Goal: Information Seeking & Learning: Learn about a topic

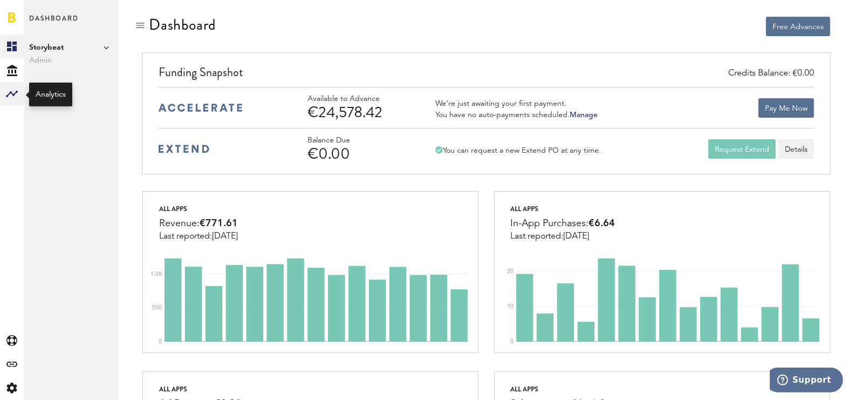
click at [4, 87] on div at bounding box center [12, 94] width 24 height 24
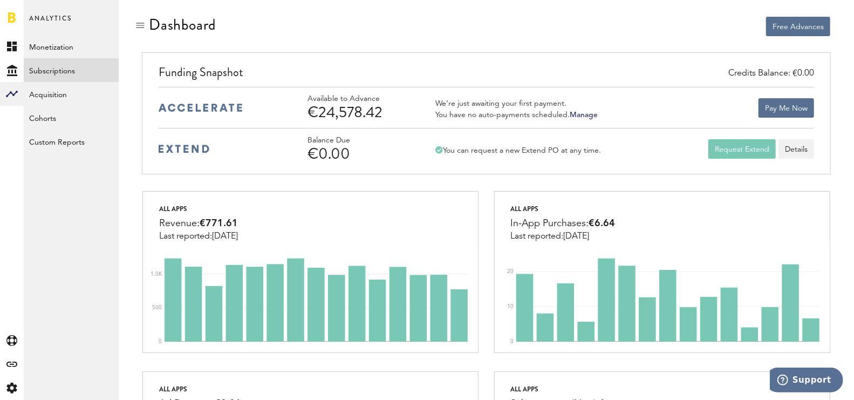
click at [66, 61] on link "Subscriptions" at bounding box center [71, 70] width 95 height 24
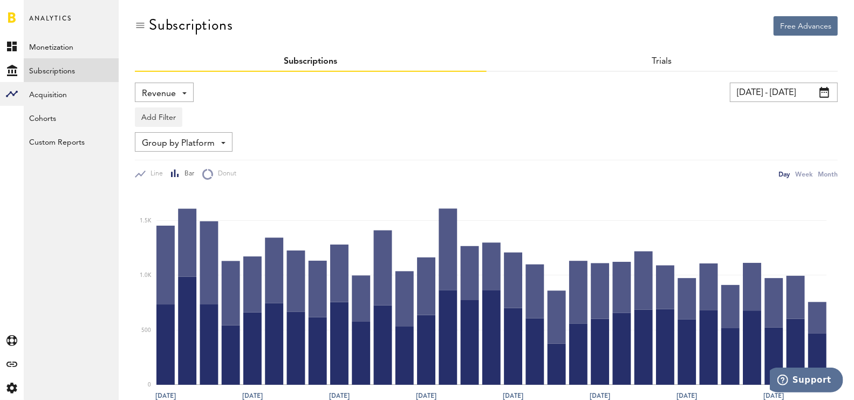
click at [173, 102] on div "Add Filter Platforms Apps Subscriptions Subscription durations Countries" at bounding box center [486, 114] width 703 height 25
click at [153, 92] on span "Revenue" at bounding box center [159, 94] width 34 height 18
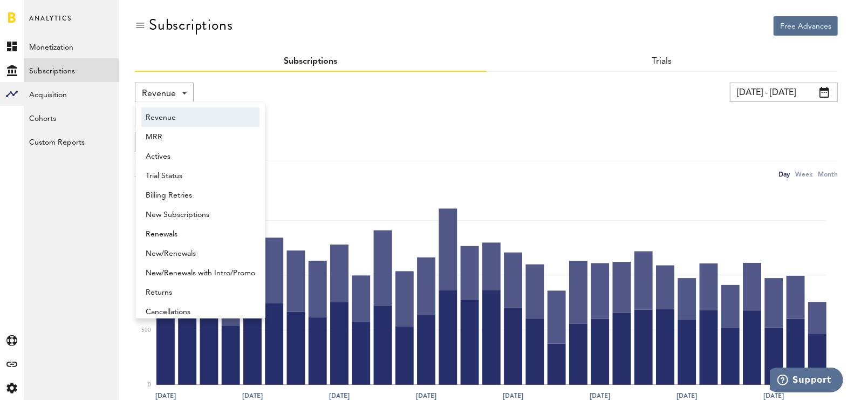
scroll to position [5, 0]
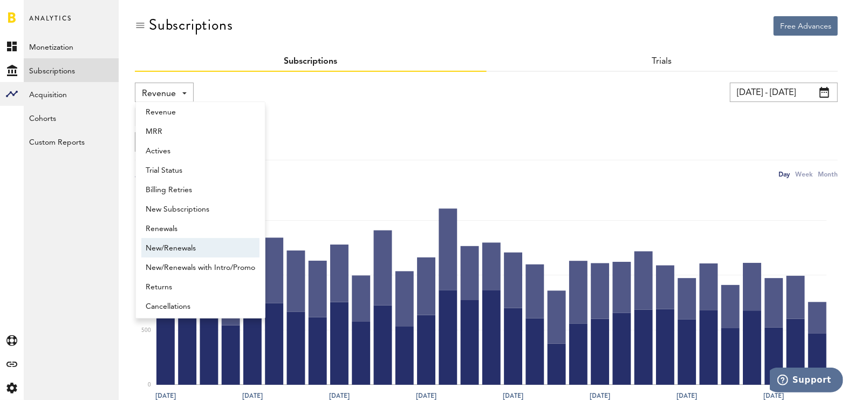
click at [181, 241] on span "New/Renewals" at bounding box center [201, 248] width 110 height 18
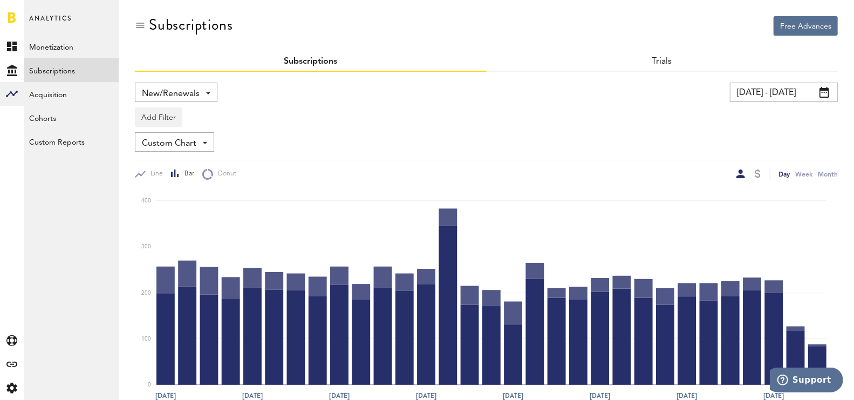
click at [494, 125] on div "Add Filter Platforms Apps Subscriptions Subscription durations Countries" at bounding box center [486, 114] width 703 height 25
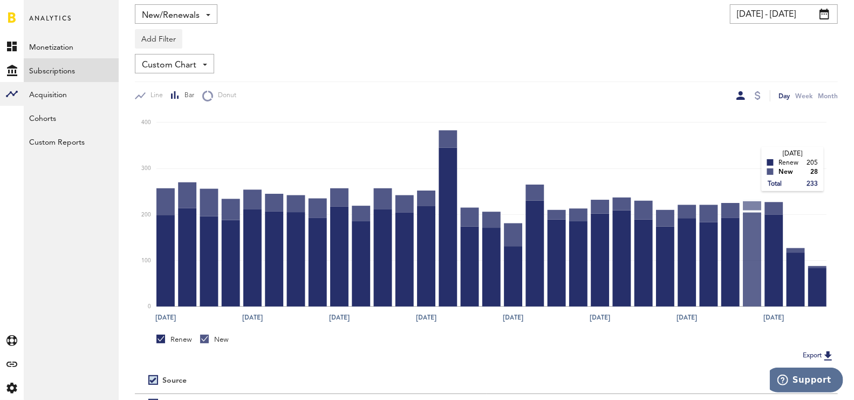
scroll to position [65, 0]
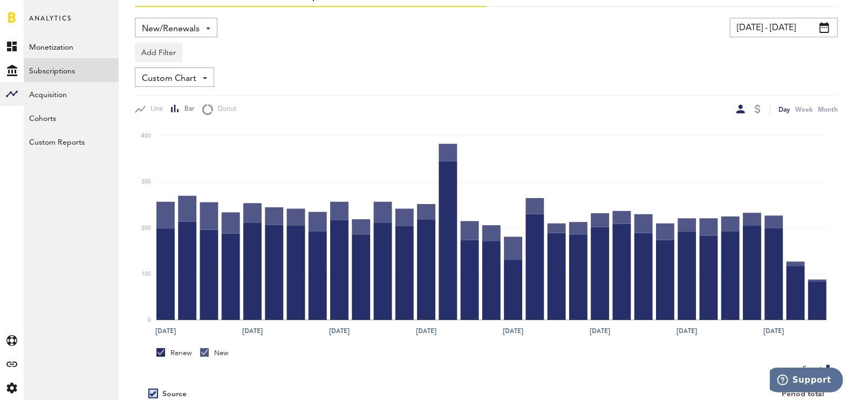
click at [747, 19] on input "[DATE] - [DATE]" at bounding box center [784, 27] width 108 height 19
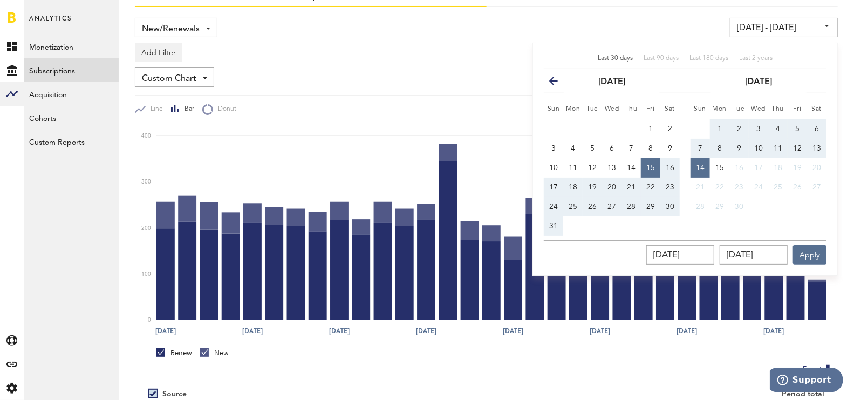
click at [717, 127] on button "1" at bounding box center [719, 128] width 19 height 19
type input "[DATE] - [DATE]"
type input "[DATE]"
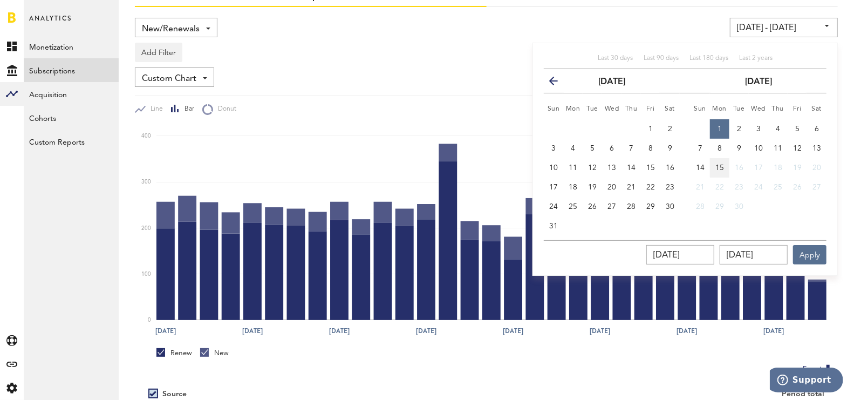
click at [716, 170] on button "15" at bounding box center [719, 167] width 19 height 19
type input "[DATE] - [DATE]"
type input "[DATE]"
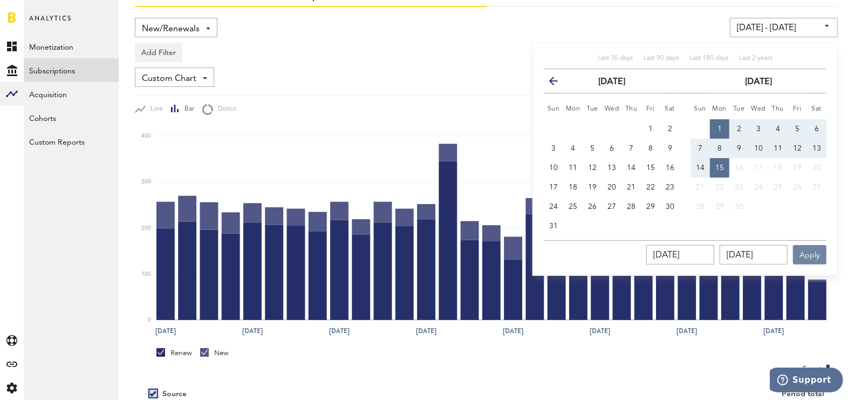
click at [818, 252] on button "Apply" at bounding box center [809, 254] width 33 height 19
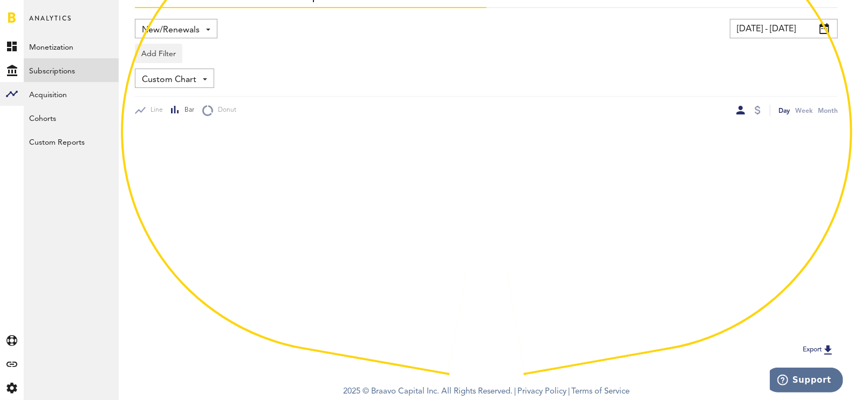
scroll to position [63, 0]
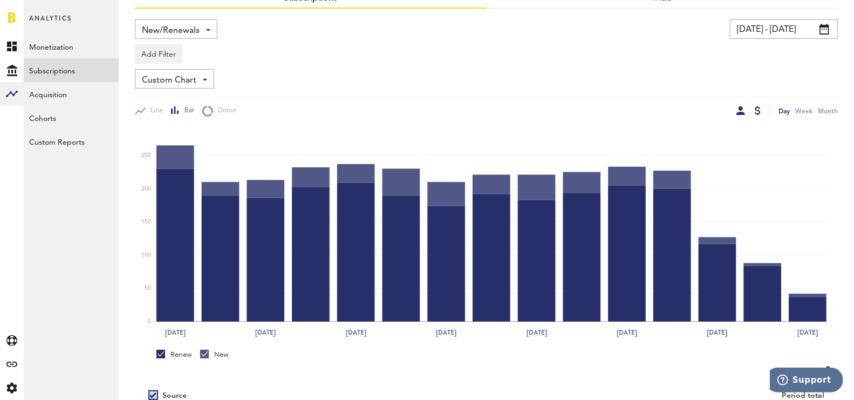
click at [758, 111] on div at bounding box center [758, 110] width 6 height 9
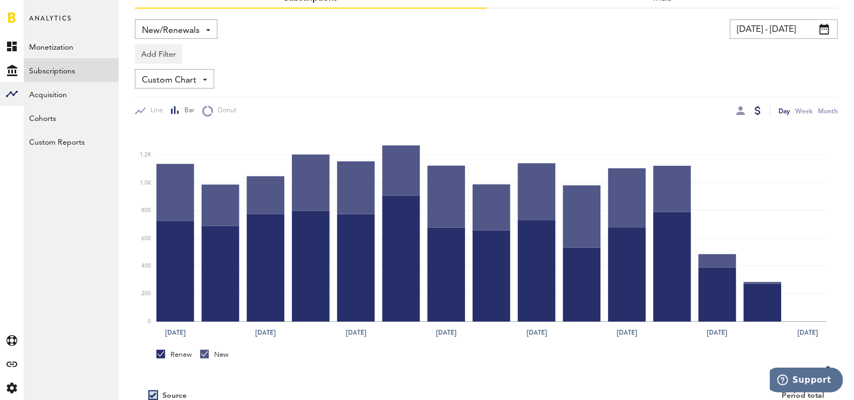
click at [217, 351] on div "New" at bounding box center [214, 355] width 29 height 10
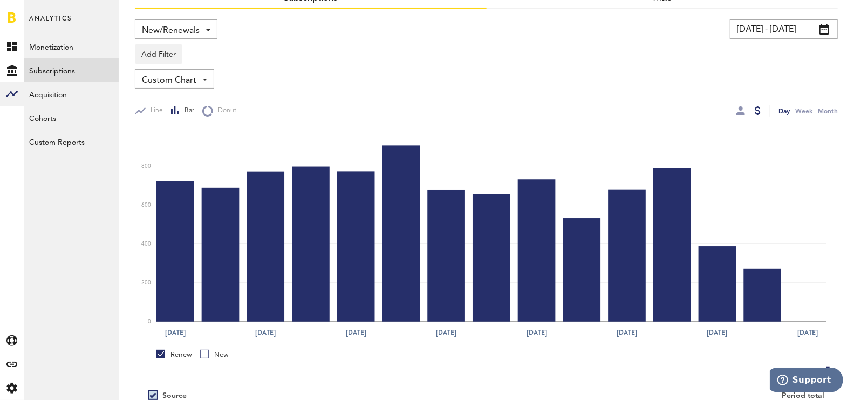
click at [217, 351] on div "New" at bounding box center [214, 355] width 29 height 10
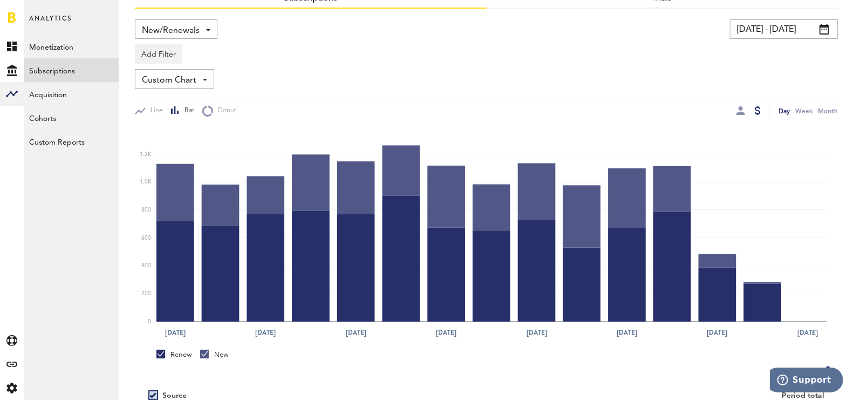
click at [183, 352] on div "Renew" at bounding box center [174, 355] width 36 height 10
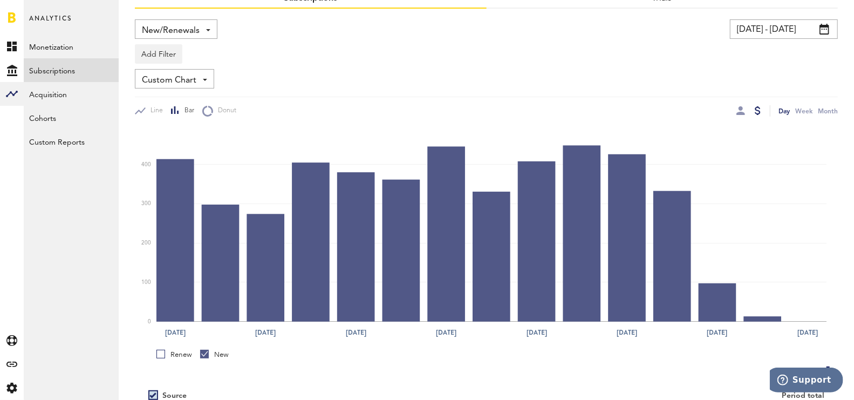
click at [183, 351] on div "Renew" at bounding box center [174, 355] width 36 height 10
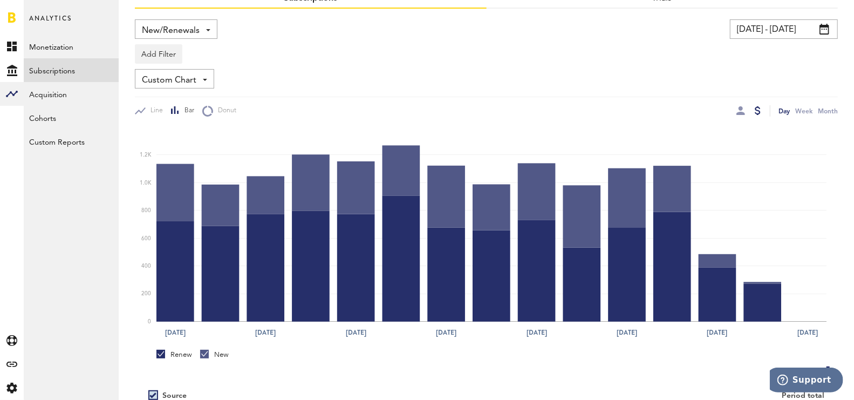
click at [174, 348] on div "Renew New" at bounding box center [486, 353] width 703 height 20
click at [182, 351] on div "Renew" at bounding box center [174, 355] width 36 height 10
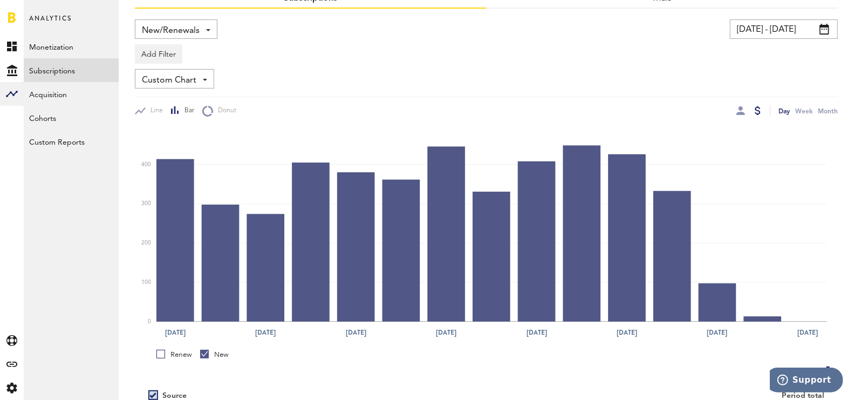
click at [184, 354] on div "Renew" at bounding box center [174, 355] width 36 height 10
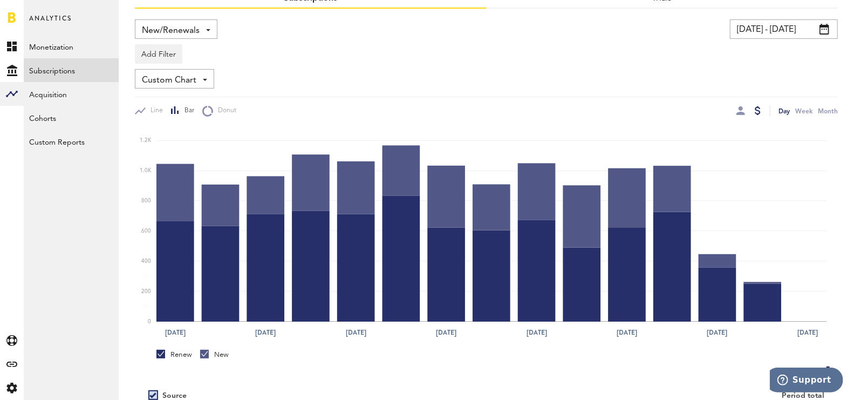
click at [216, 351] on div "New" at bounding box center [214, 355] width 29 height 10
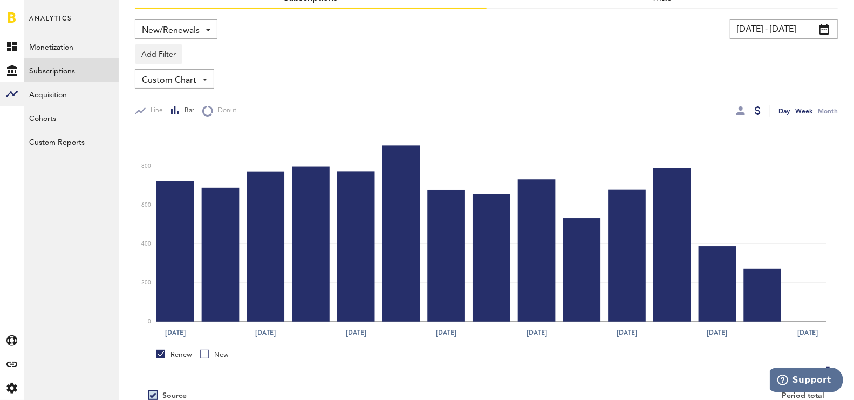
click at [802, 114] on div "Week" at bounding box center [803, 110] width 17 height 11
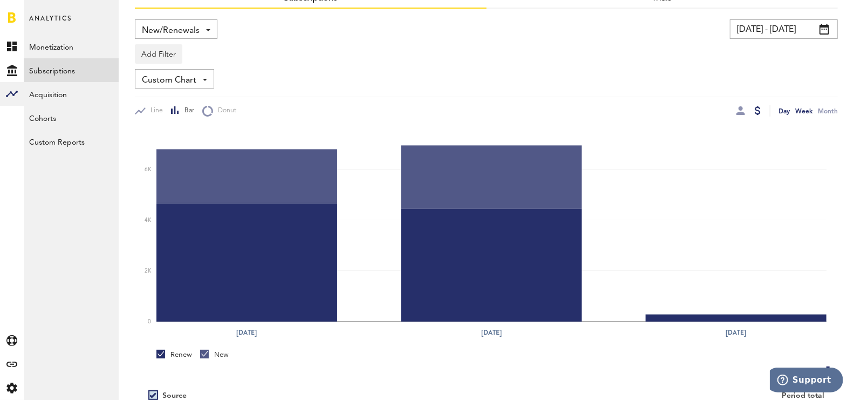
click at [783, 112] on div "Day" at bounding box center [783, 110] width 11 height 11
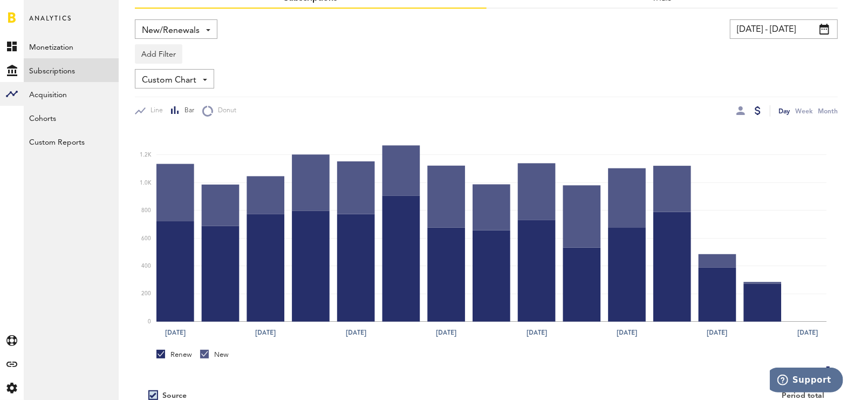
click at [190, 38] on span "New/Renewals" at bounding box center [171, 31] width 58 height 18
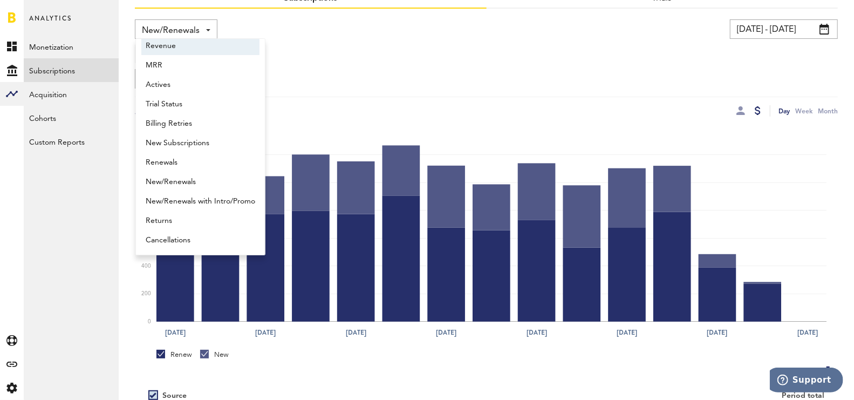
click at [337, 44] on div "Add Filter Platforms Apps Subscriptions Subscription durations Countries" at bounding box center [486, 51] width 703 height 25
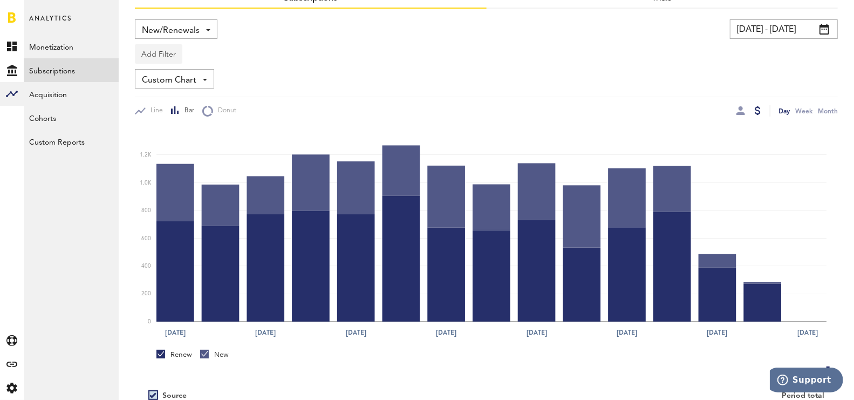
click at [171, 47] on button "Add Filter" at bounding box center [158, 53] width 47 height 19
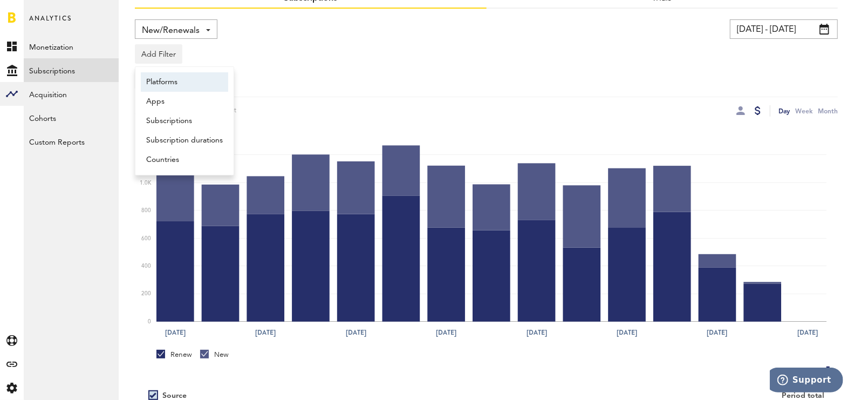
click at [176, 73] on li "Platforms" at bounding box center [184, 81] width 87 height 19
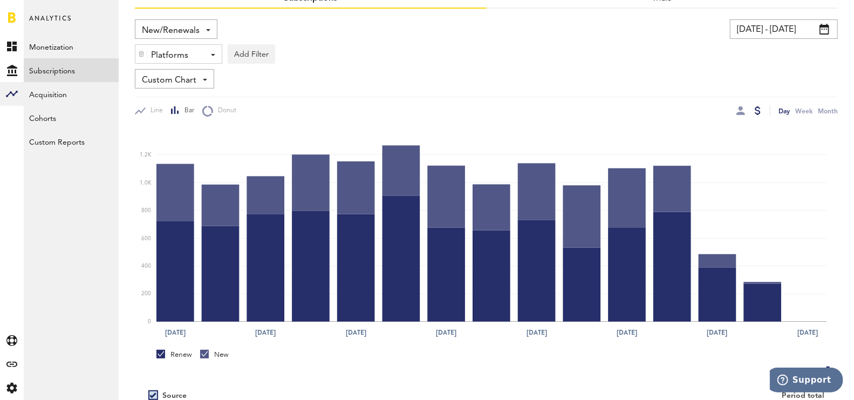
click at [207, 359] on div "New" at bounding box center [214, 357] width 29 height 14
click at [157, 49] on div "Platforms" at bounding box center [174, 55] width 47 height 18
click at [168, 76] on span "Apple App Store" at bounding box center [187, 80] width 83 height 18
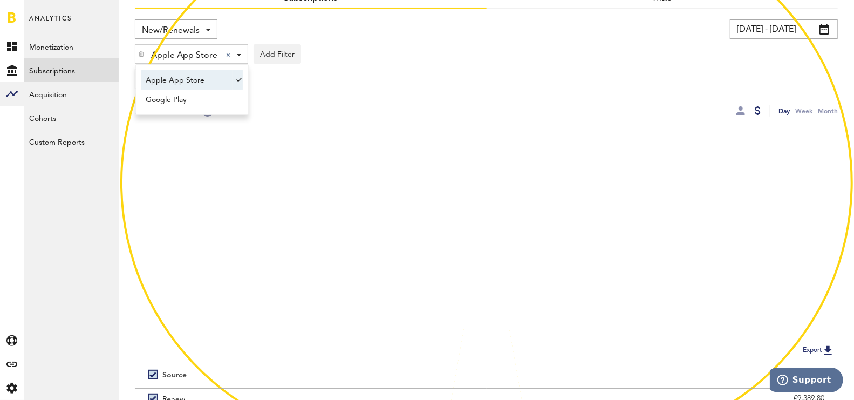
click at [382, 76] on div "Custom Chart Custom Chart" at bounding box center [486, 78] width 703 height 19
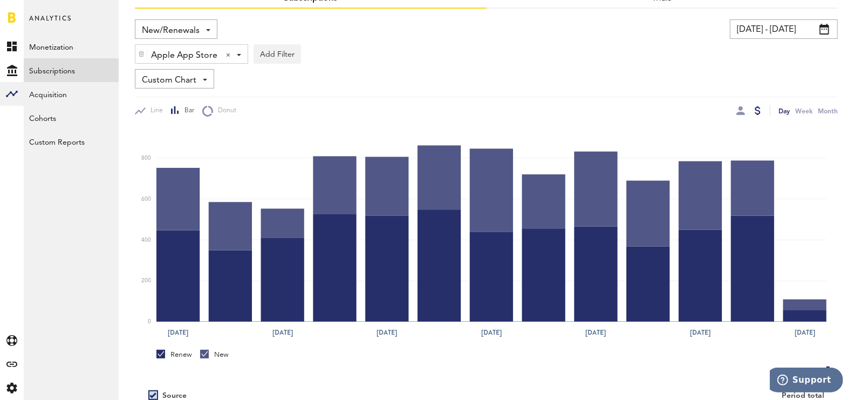
click at [182, 355] on div "Renew" at bounding box center [174, 355] width 36 height 10
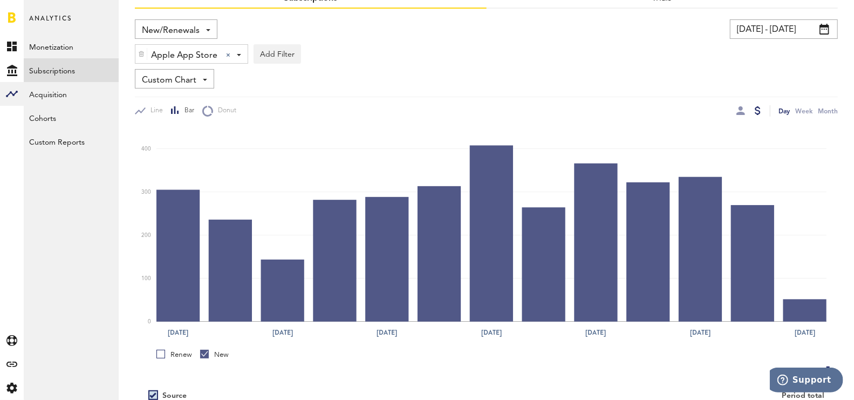
click at [181, 354] on div "Renew" at bounding box center [174, 355] width 36 height 10
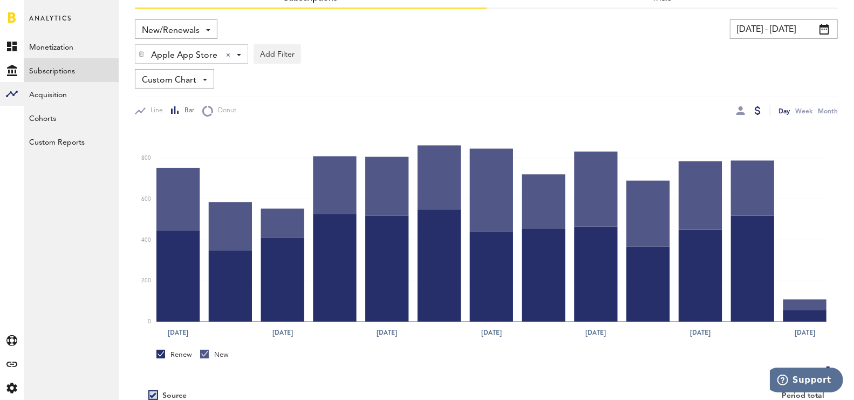
click at [219, 354] on div "New" at bounding box center [214, 355] width 29 height 10
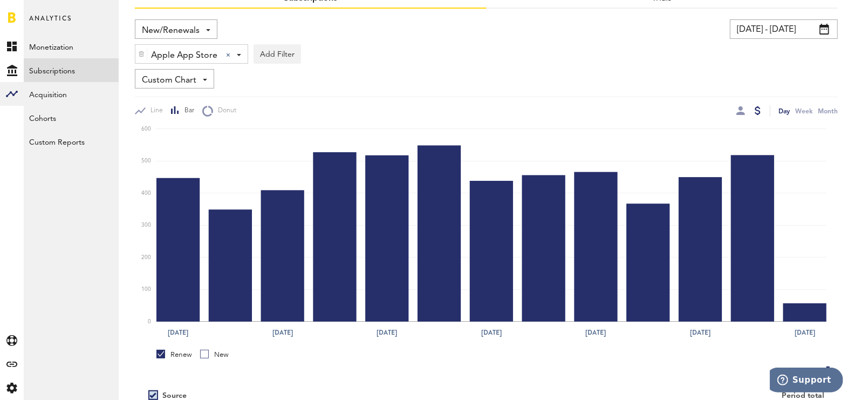
click at [219, 354] on div "New" at bounding box center [214, 355] width 29 height 10
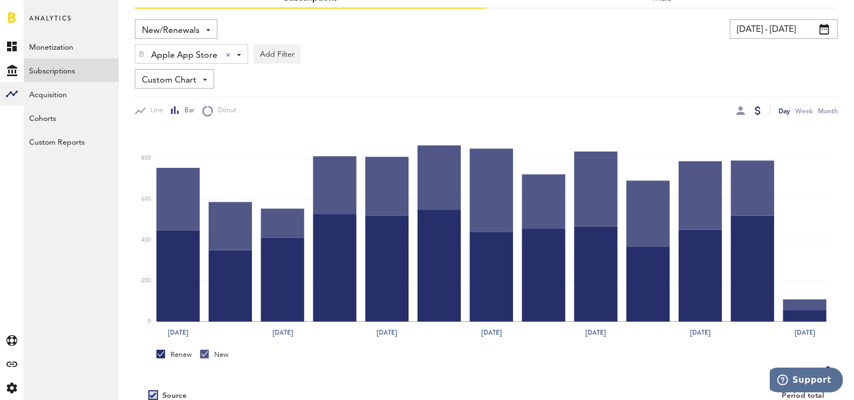
click at [197, 74] on div "Custom Chart Custom Chart" at bounding box center [174, 78] width 79 height 19
click at [244, 81] on div "Custom Chart Custom Chart" at bounding box center [486, 78] width 703 height 19
click at [162, 54] on span "Apple App Store" at bounding box center [184, 55] width 66 height 18
click at [182, 95] on span "Google Play" at bounding box center [187, 100] width 83 height 18
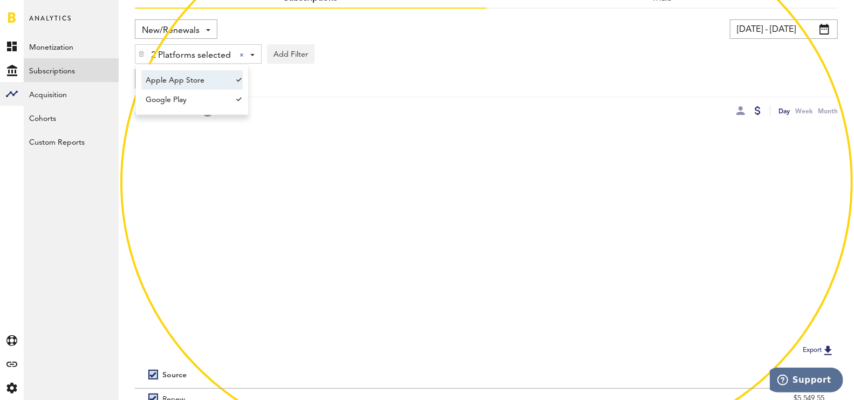
click at [184, 78] on span "Apple App Store" at bounding box center [187, 80] width 83 height 18
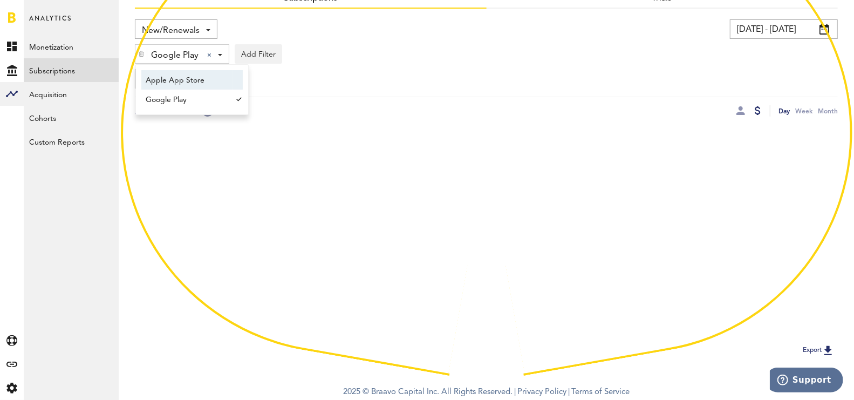
click at [393, 77] on div "Custom Chart Custom Chart" at bounding box center [486, 78] width 703 height 19
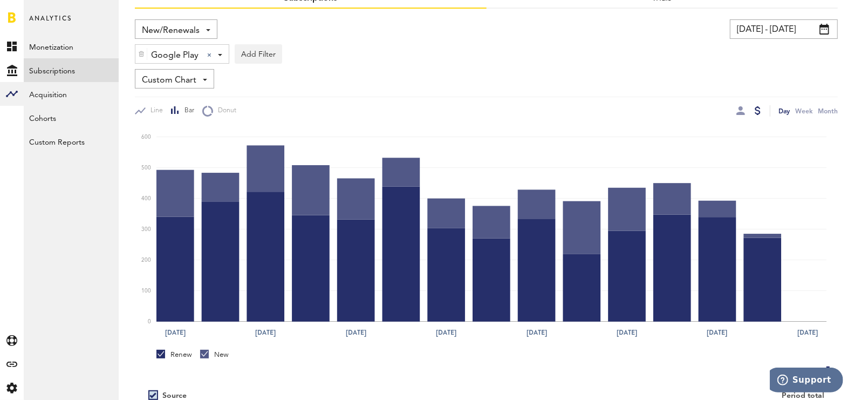
click at [186, 356] on div "Renew" at bounding box center [174, 355] width 36 height 10
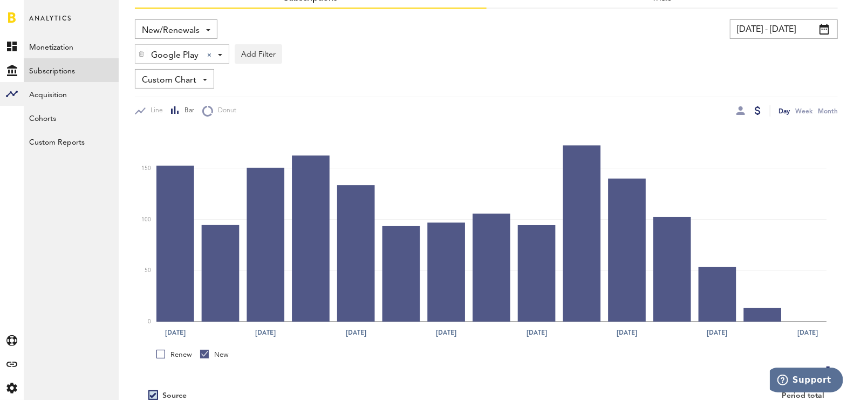
click at [185, 355] on div "Renew" at bounding box center [174, 355] width 36 height 10
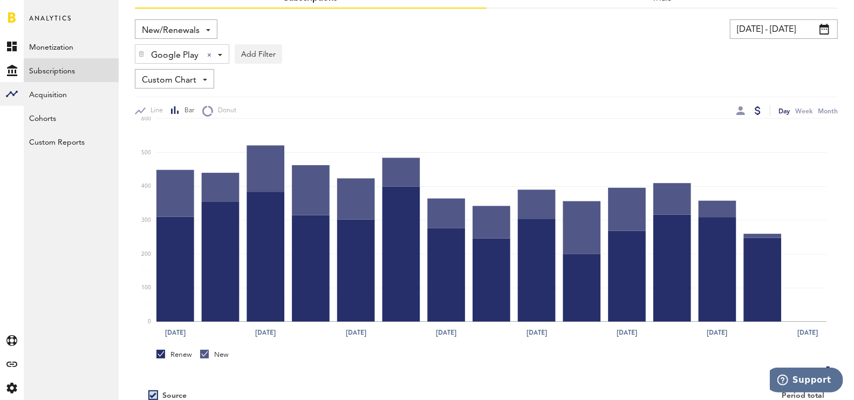
click at [207, 356] on div at bounding box center [204, 354] width 9 height 9
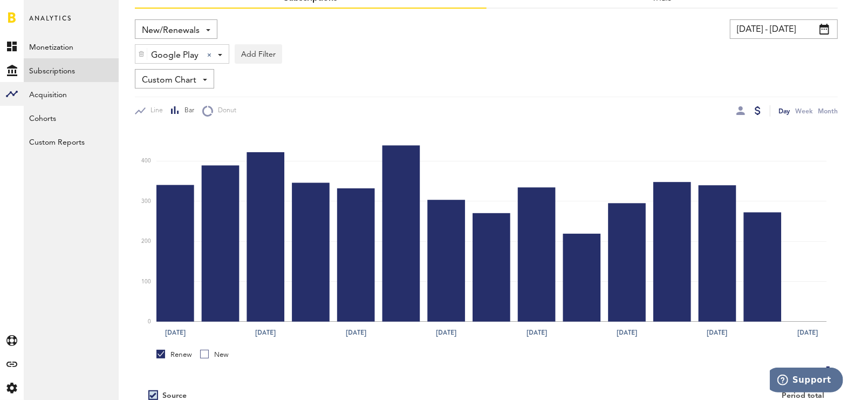
click at [207, 356] on link "New" at bounding box center [214, 355] width 29 height 10
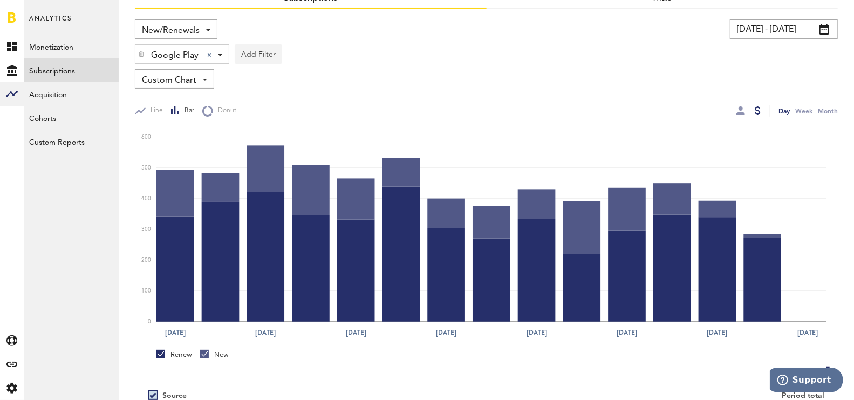
click at [139, 50] on img at bounding box center [141, 54] width 6 height 8
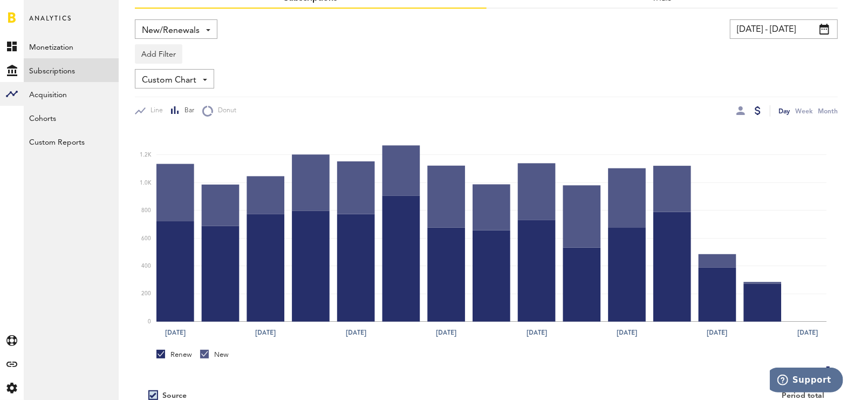
click at [190, 16] on div "New/Renewals Revenue MRR Actives Trial Status Billing Retries New Subscriptions…" at bounding box center [486, 239] width 703 height 460
click at [196, 28] on span "New/Renewals" at bounding box center [171, 31] width 58 height 18
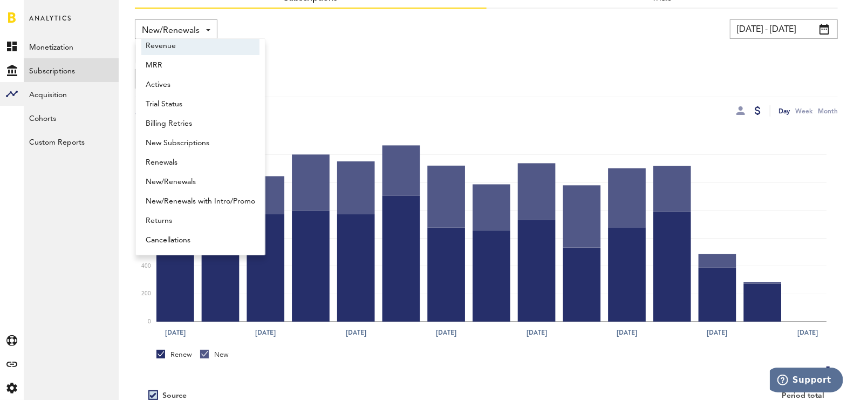
click at [203, 49] on span "Revenue" at bounding box center [201, 46] width 110 height 18
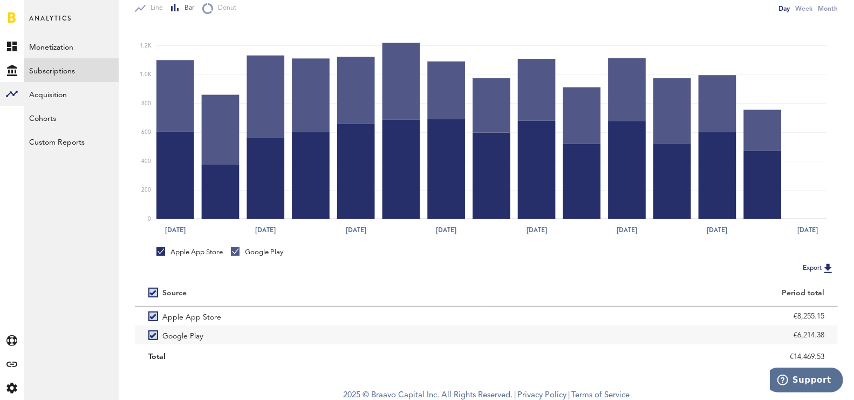
scroll to position [168, 0]
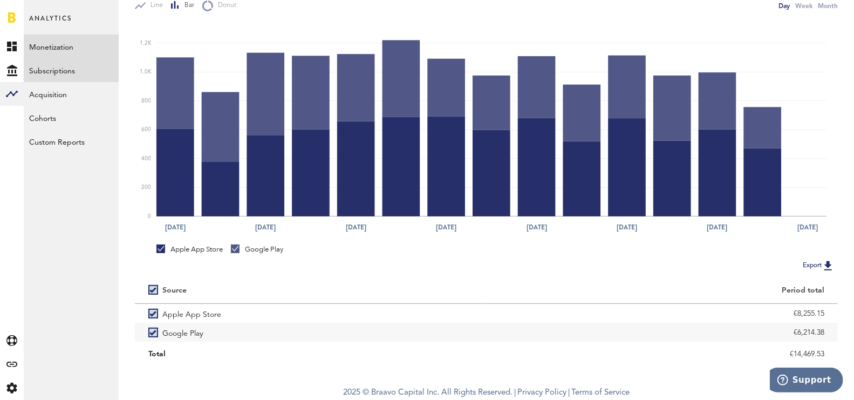
click at [70, 50] on link "Monetization" at bounding box center [71, 47] width 95 height 24
